Goal: Task Accomplishment & Management: Manage account settings

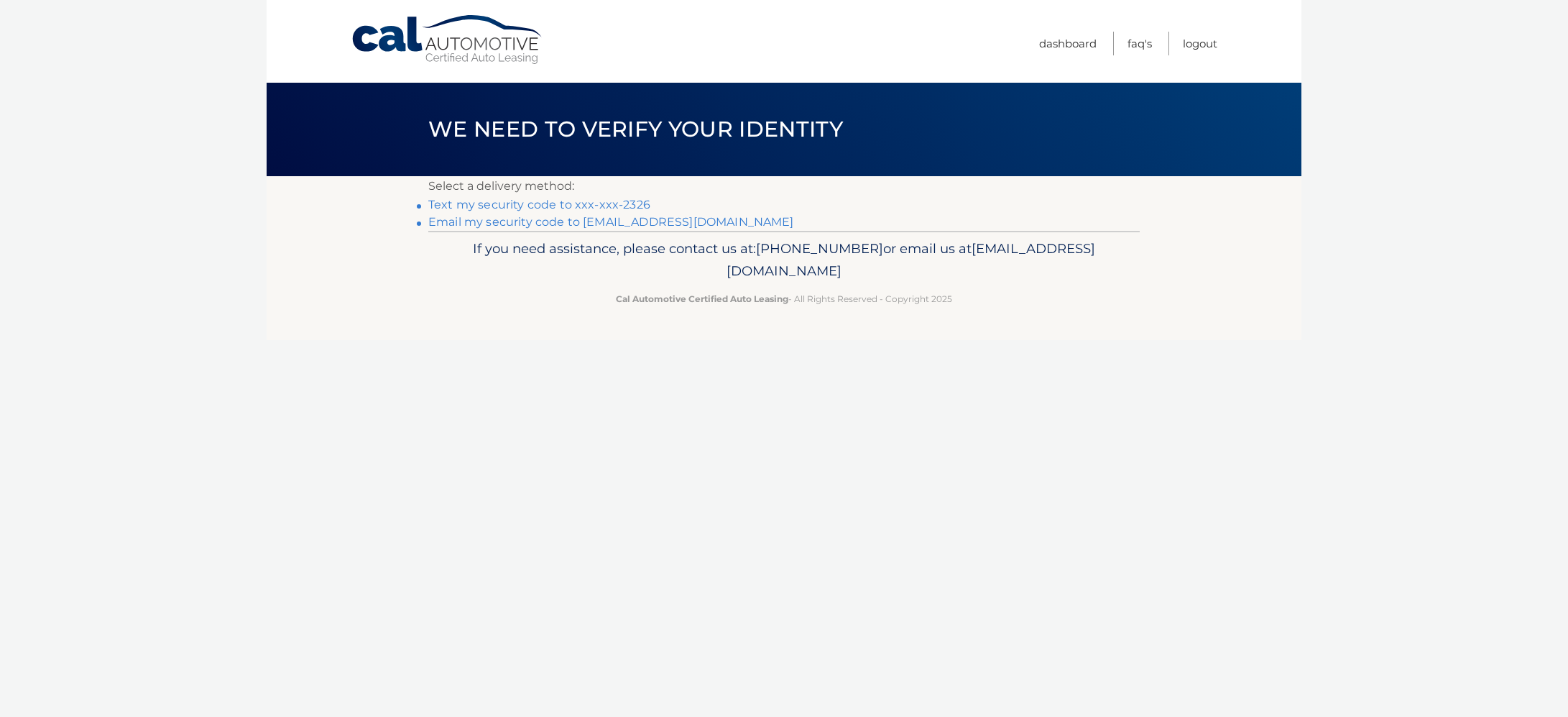
click at [595, 211] on link "Text my security code to xxx-xxx-2326" at bounding box center [539, 204] width 222 height 13
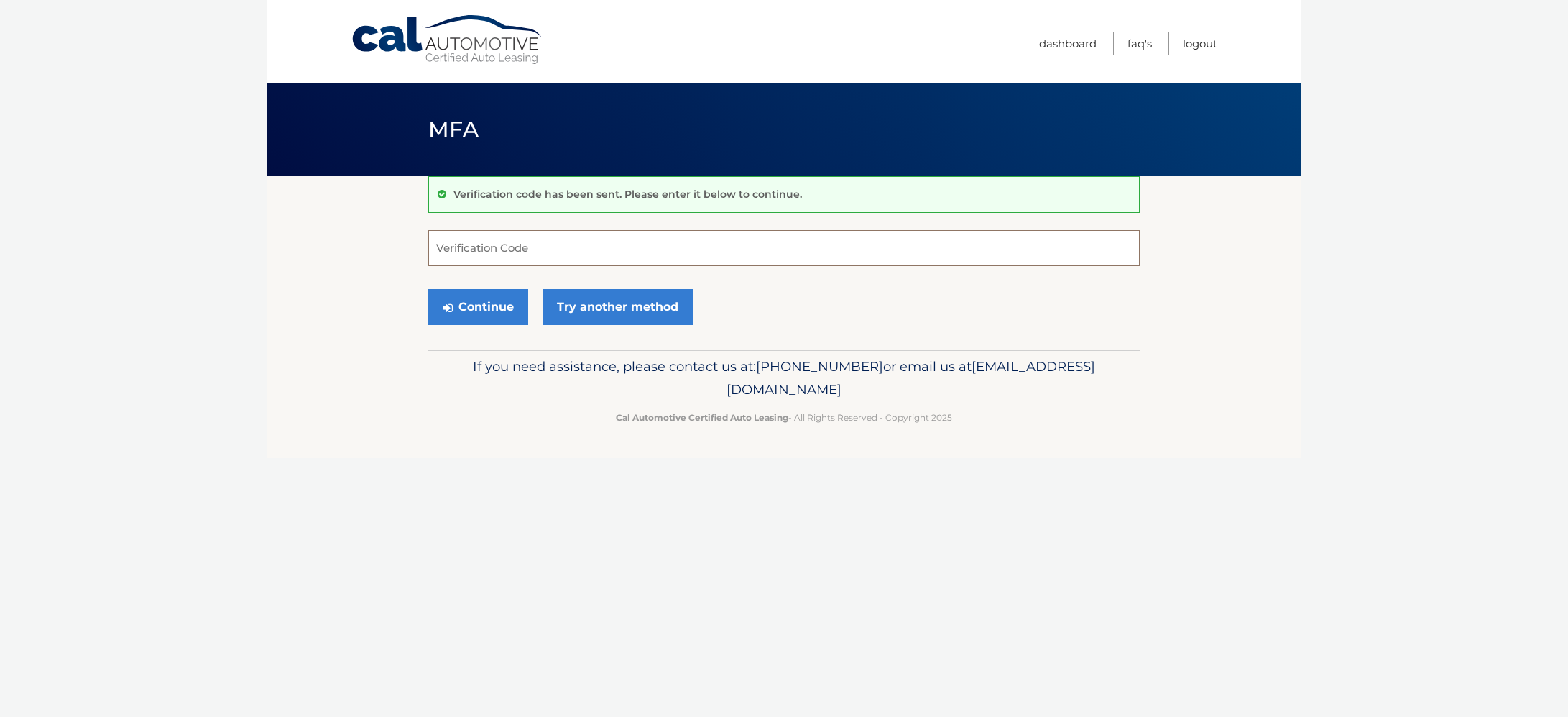
click at [600, 253] on input "Verification Code" at bounding box center [783, 248] width 711 height 36
type input "526054"
click at [475, 314] on button "Continue" at bounding box center [478, 307] width 100 height 36
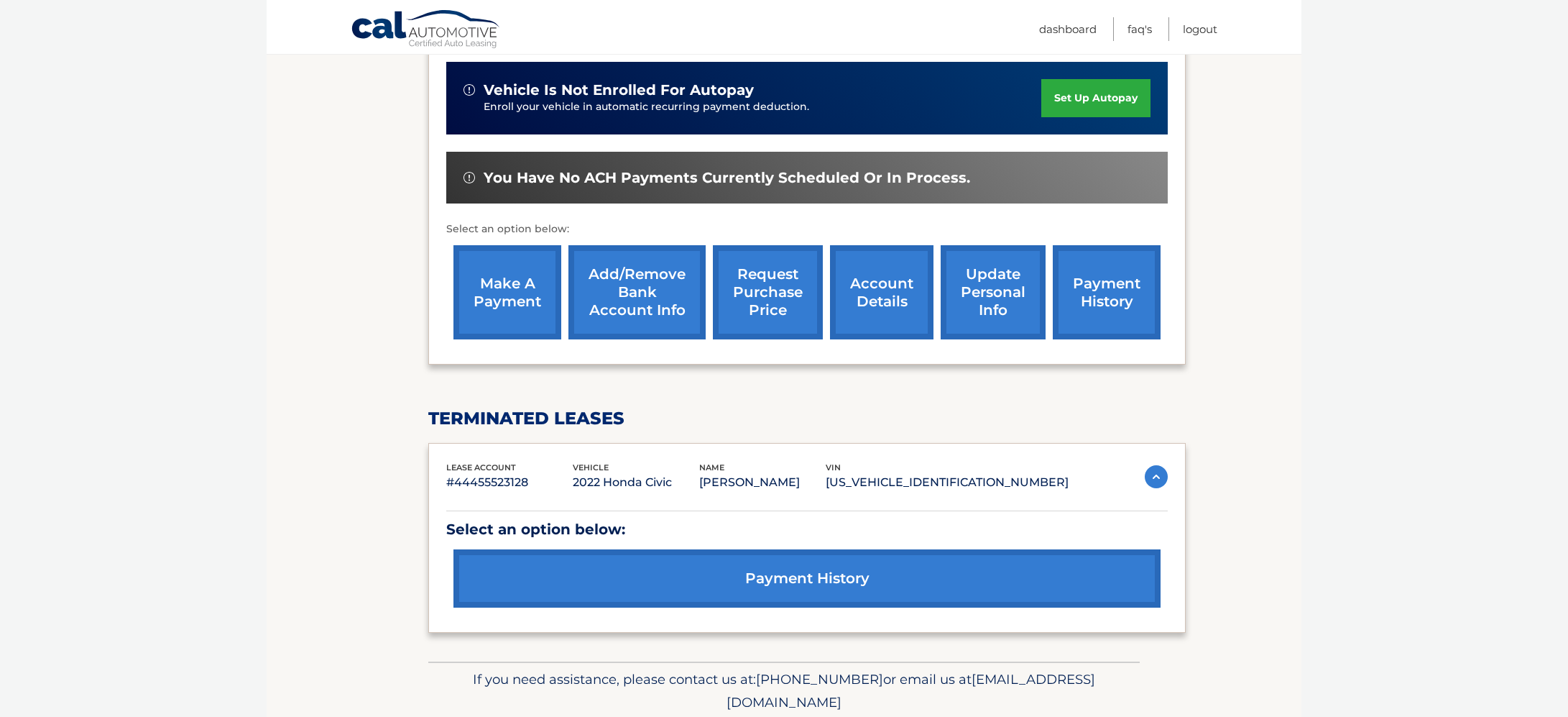
scroll to position [356, 0]
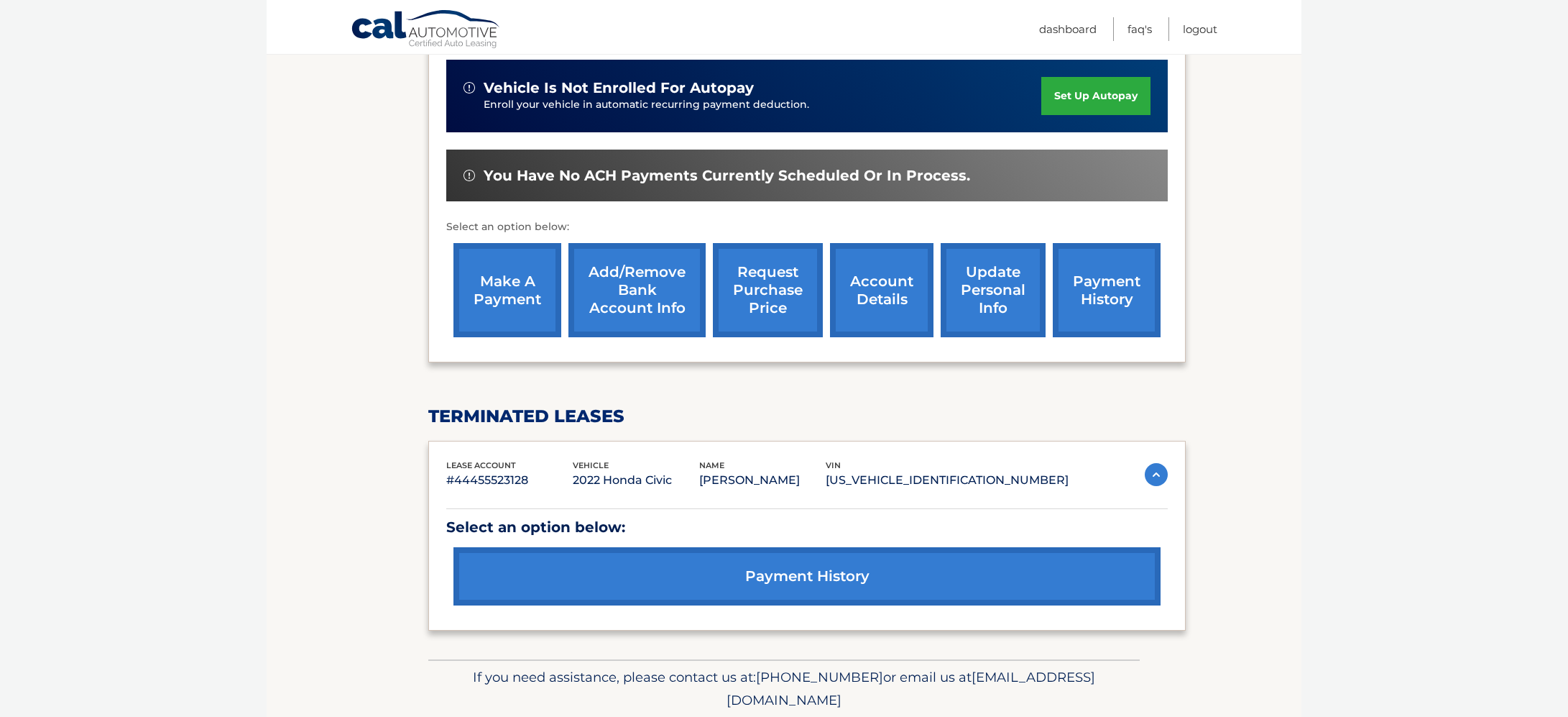
click at [508, 302] on link "make a payment" at bounding box center [507, 290] width 108 height 94
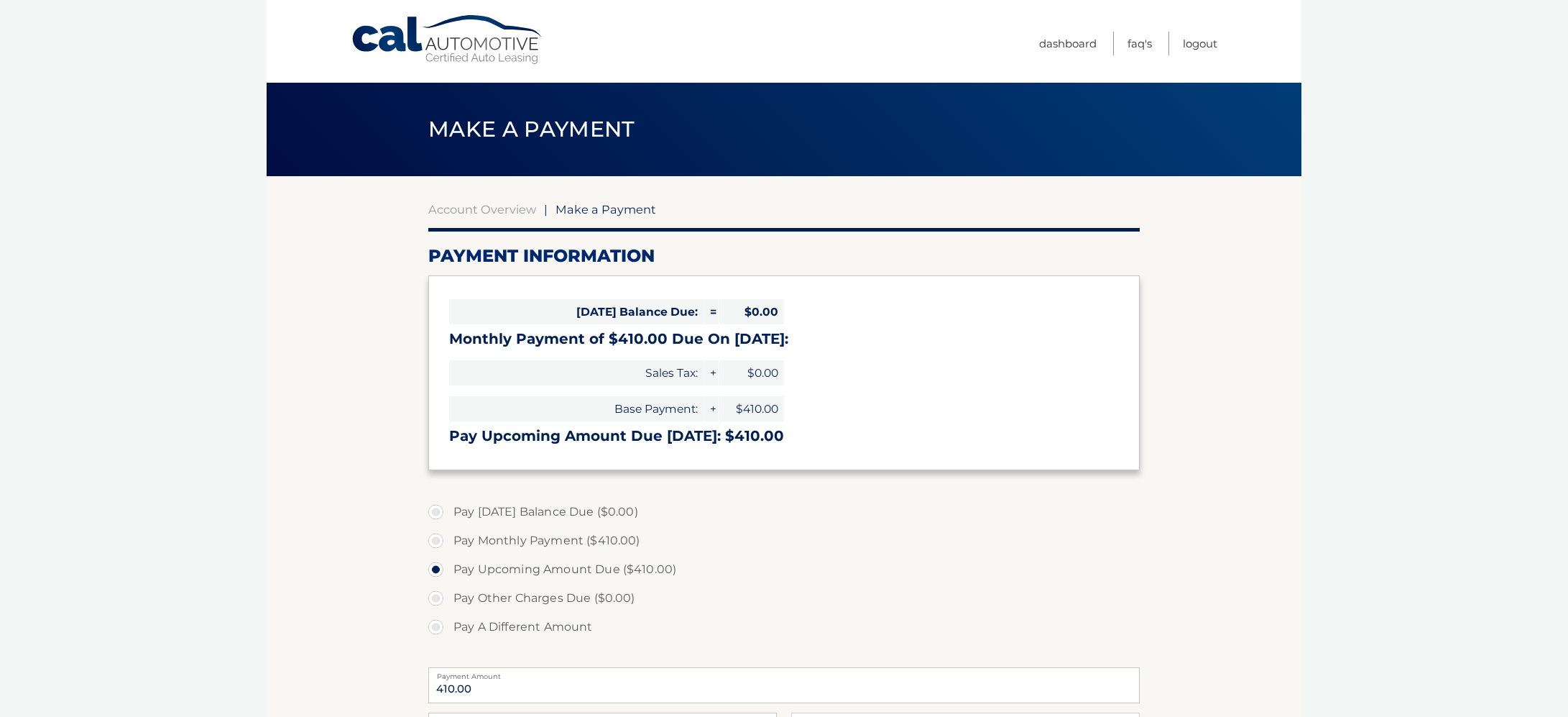
select select "OGM2M2JiNjktMmYzNC00OTIyLWE3OWQtZTAzNWNlNjYxY2Fh"
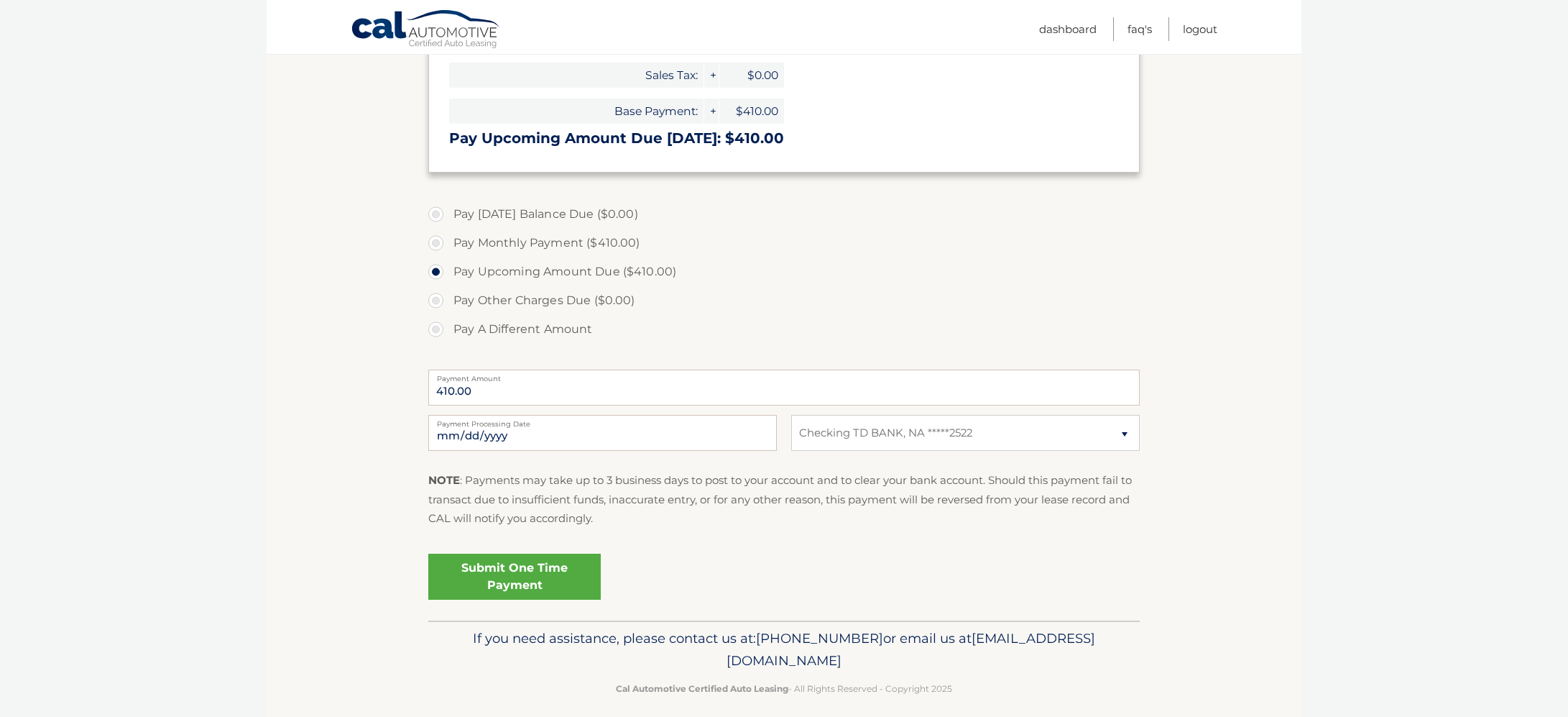
scroll to position [310, 0]
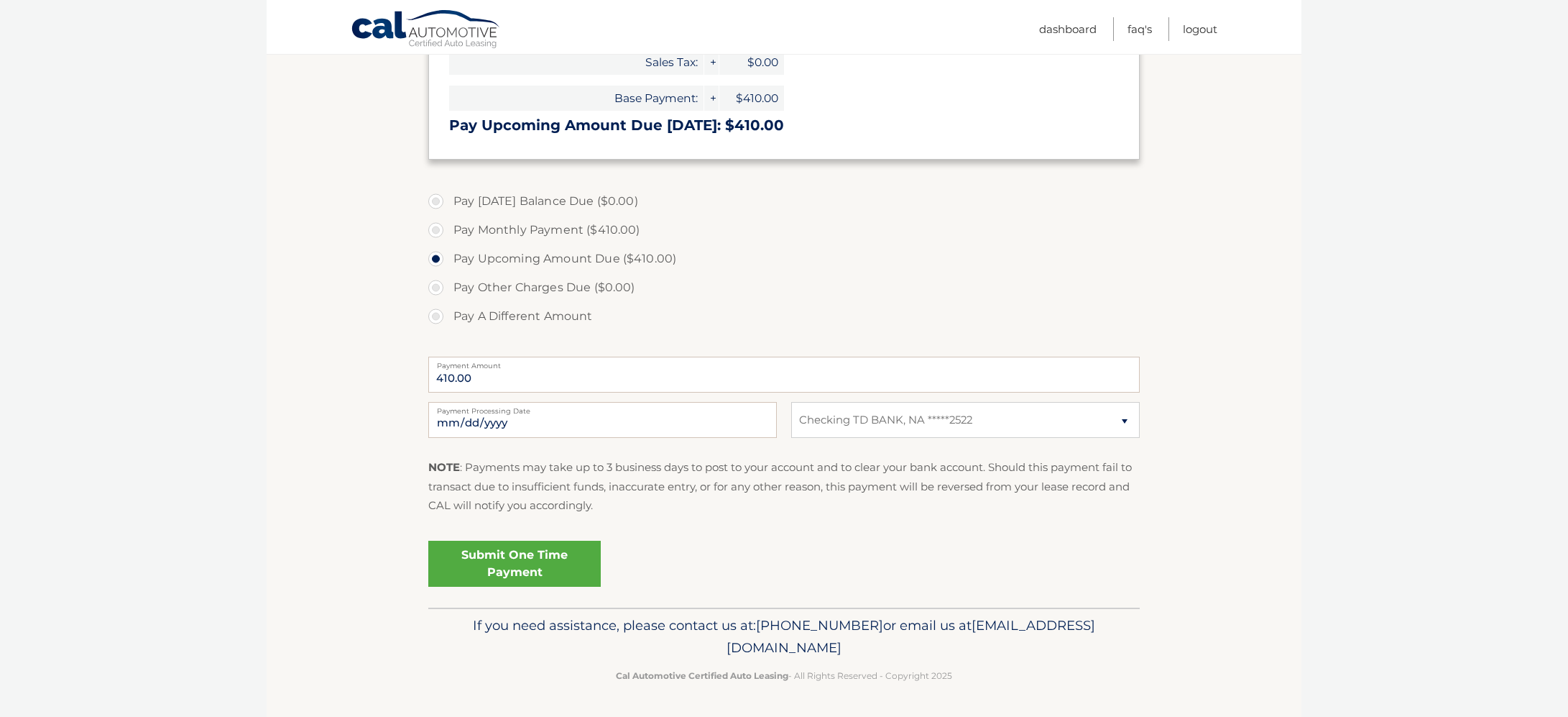
click at [500, 564] on link "Submit One Time Payment" at bounding box center [514, 564] width 172 height 46
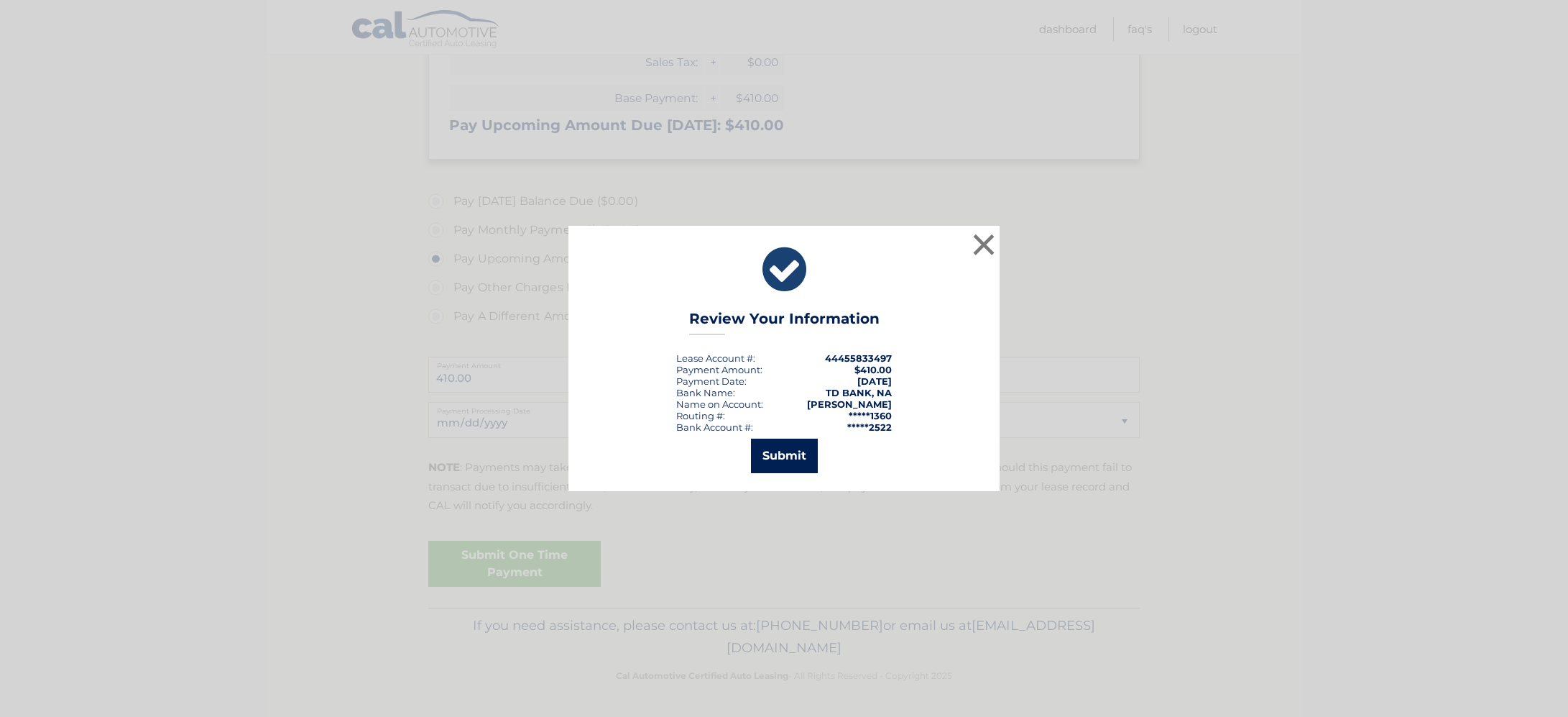
click at [782, 455] on button "Submit" at bounding box center [785, 456] width 67 height 34
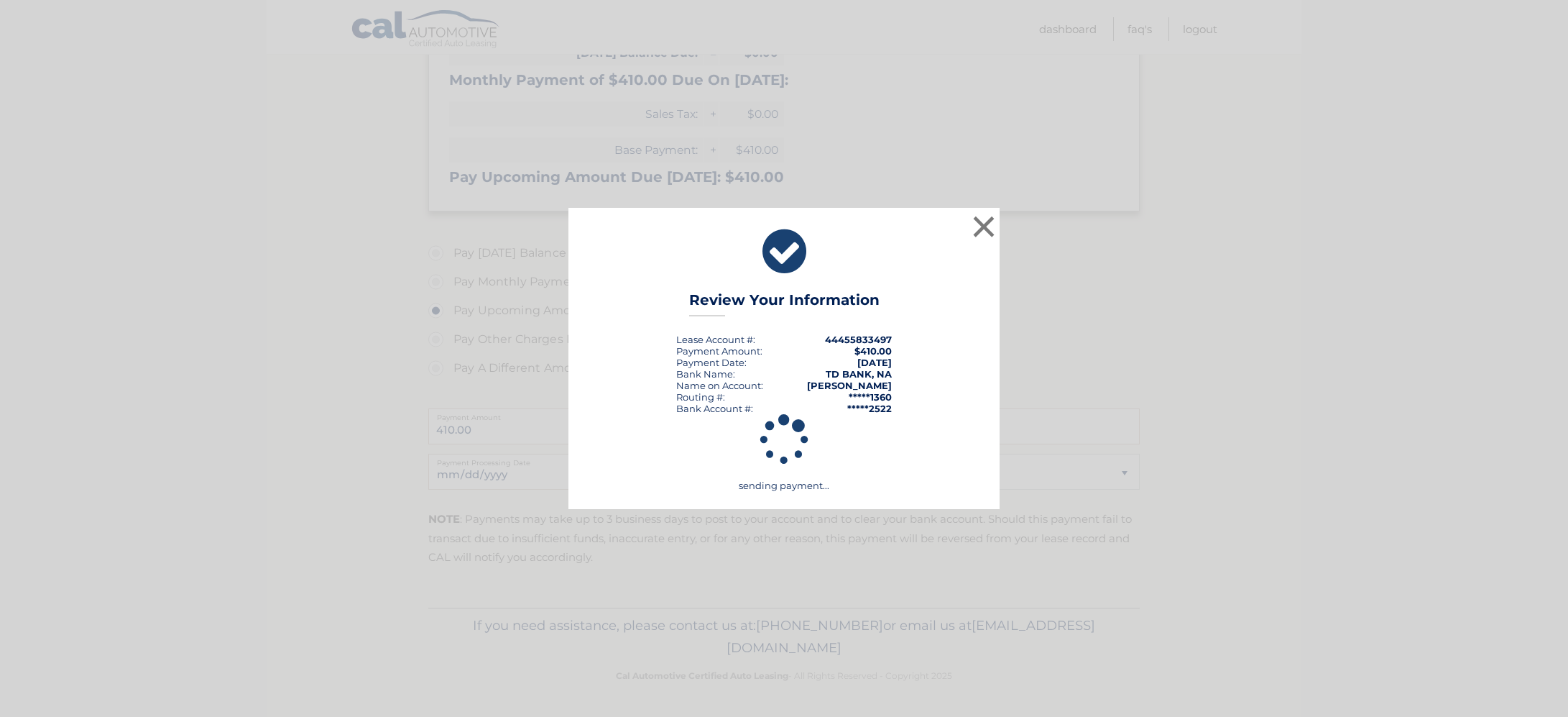
scroll to position [258, 0]
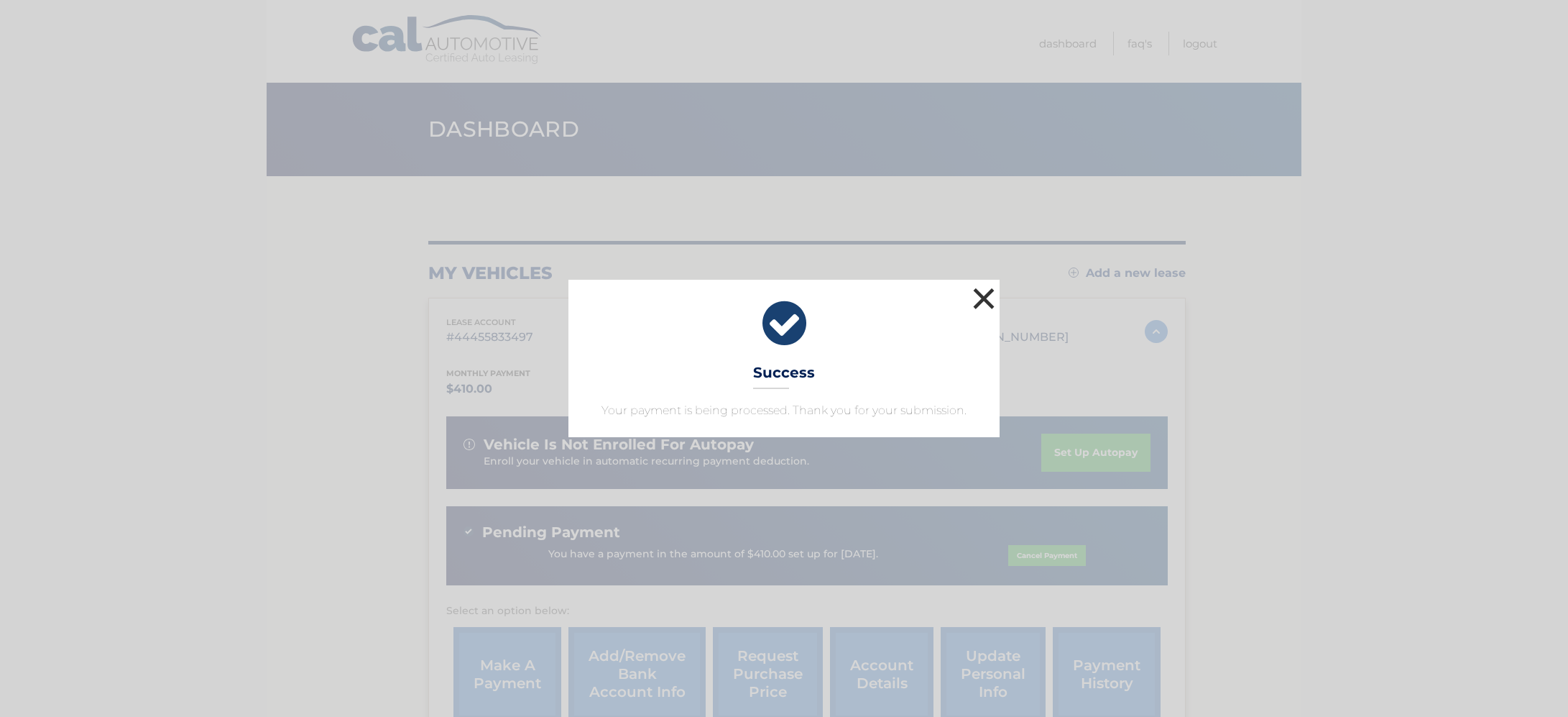
click at [982, 297] on button "×" at bounding box center [984, 299] width 29 height 29
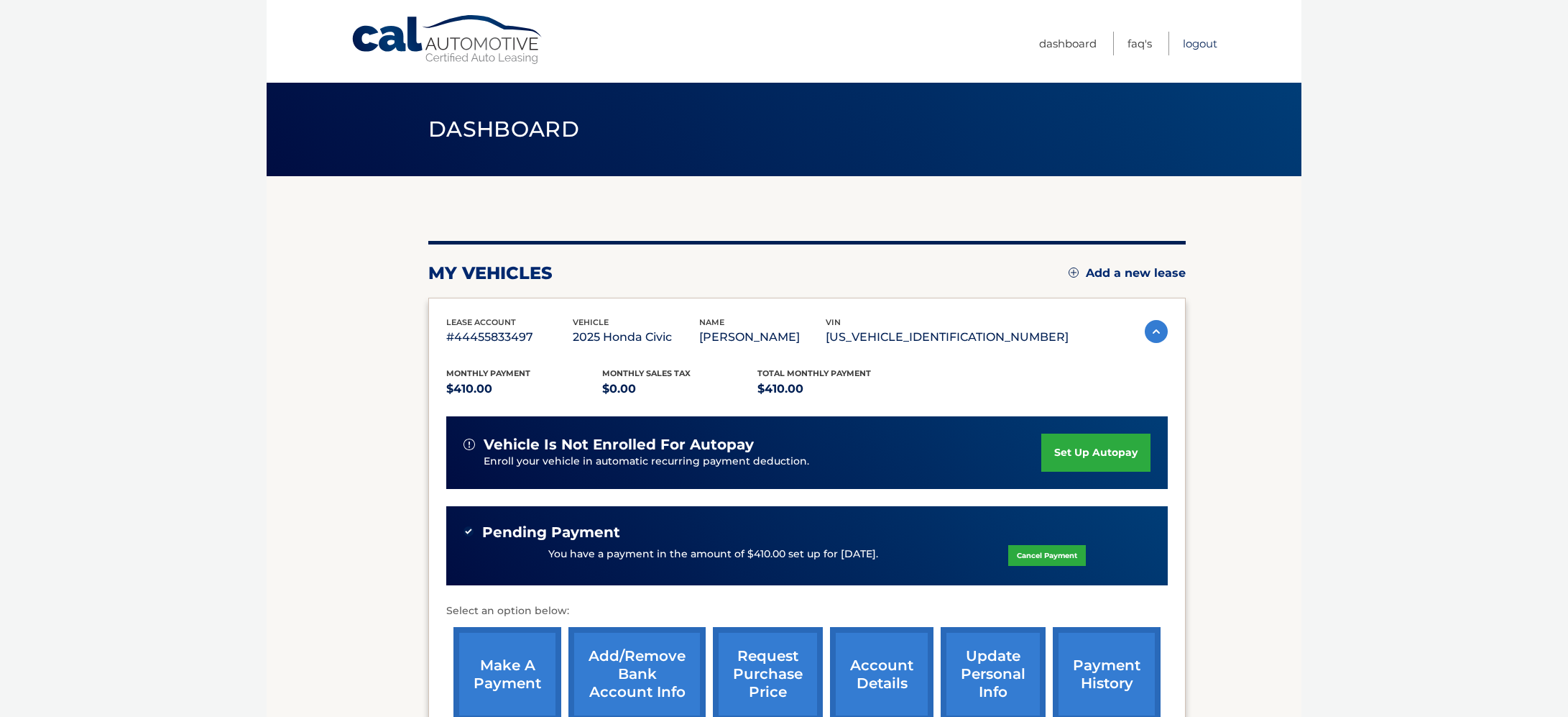
click at [1201, 46] on link "Logout" at bounding box center [1200, 43] width 34 height 24
